Goal: Download file/media

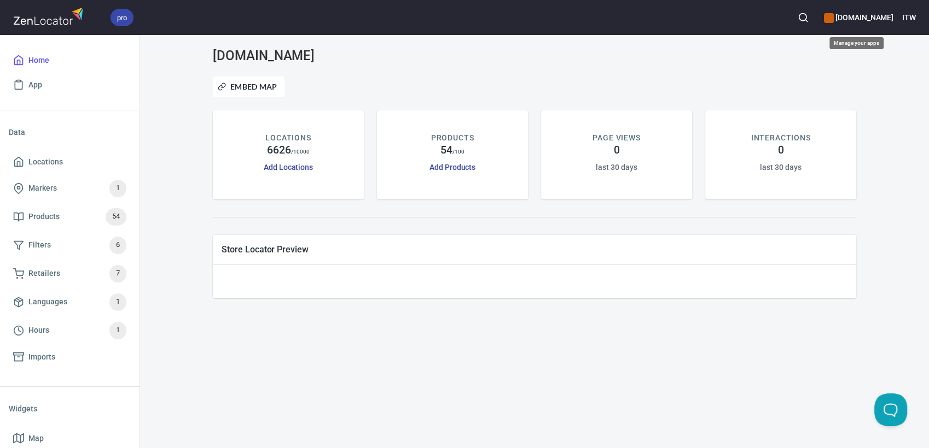
click at [889, 15] on h6 "[DOMAIN_NAME]" at bounding box center [858, 17] width 69 height 12
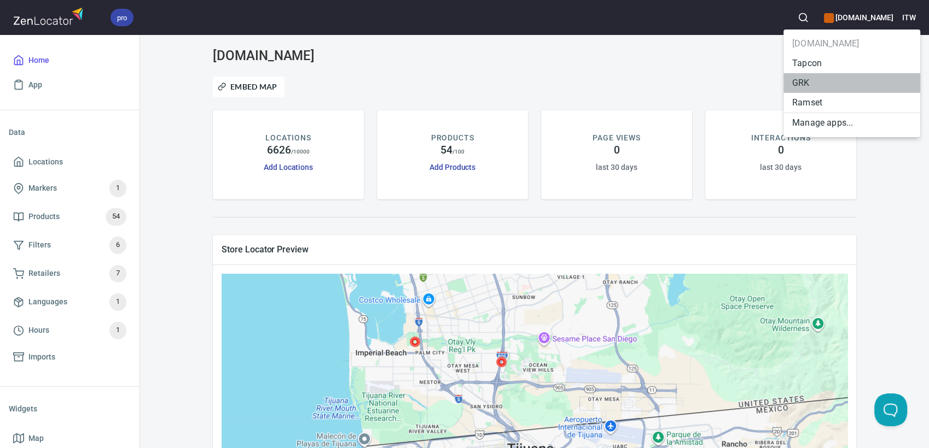
click at [809, 86] on li "GRK" at bounding box center [851, 83] width 137 height 20
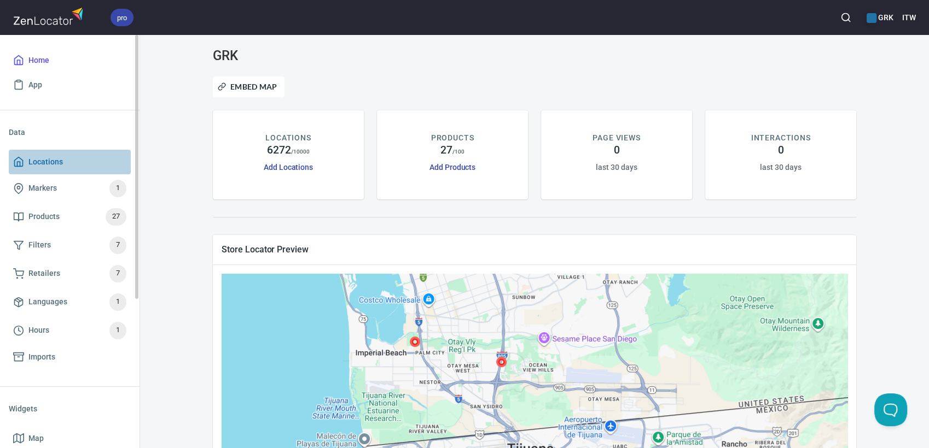
click at [46, 165] on span "Locations" at bounding box center [45, 162] width 34 height 14
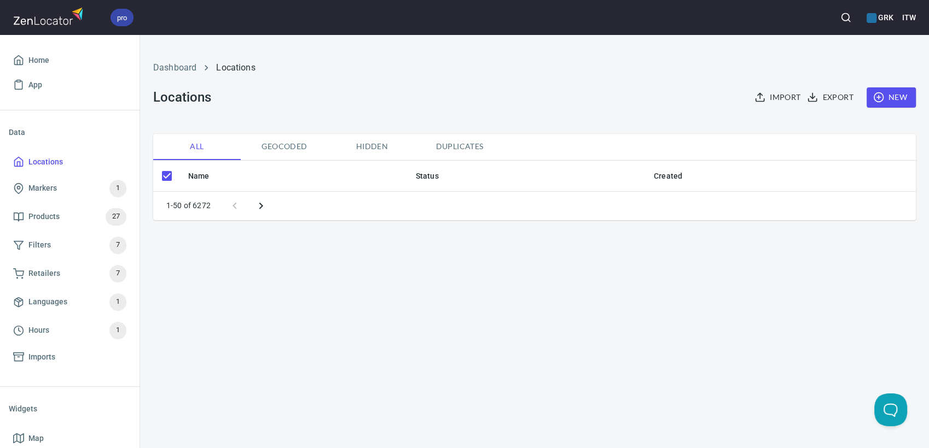
checkbox input "false"
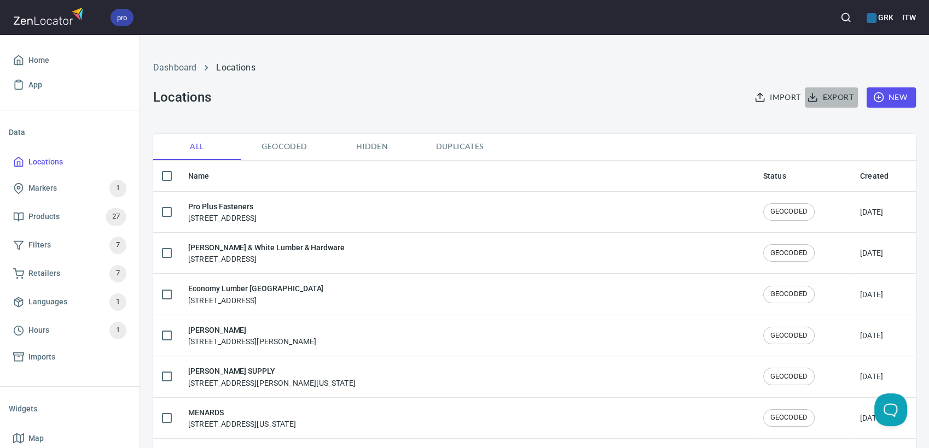
click at [810, 97] on span "Export" at bounding box center [831, 98] width 44 height 14
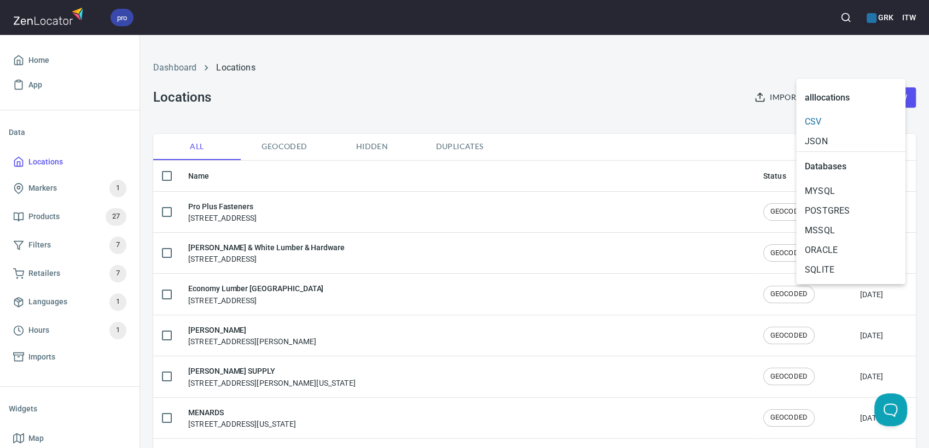
click at [813, 124] on span "CSV" at bounding box center [850, 121] width 92 height 13
